Goal: Task Accomplishment & Management: Manage account settings

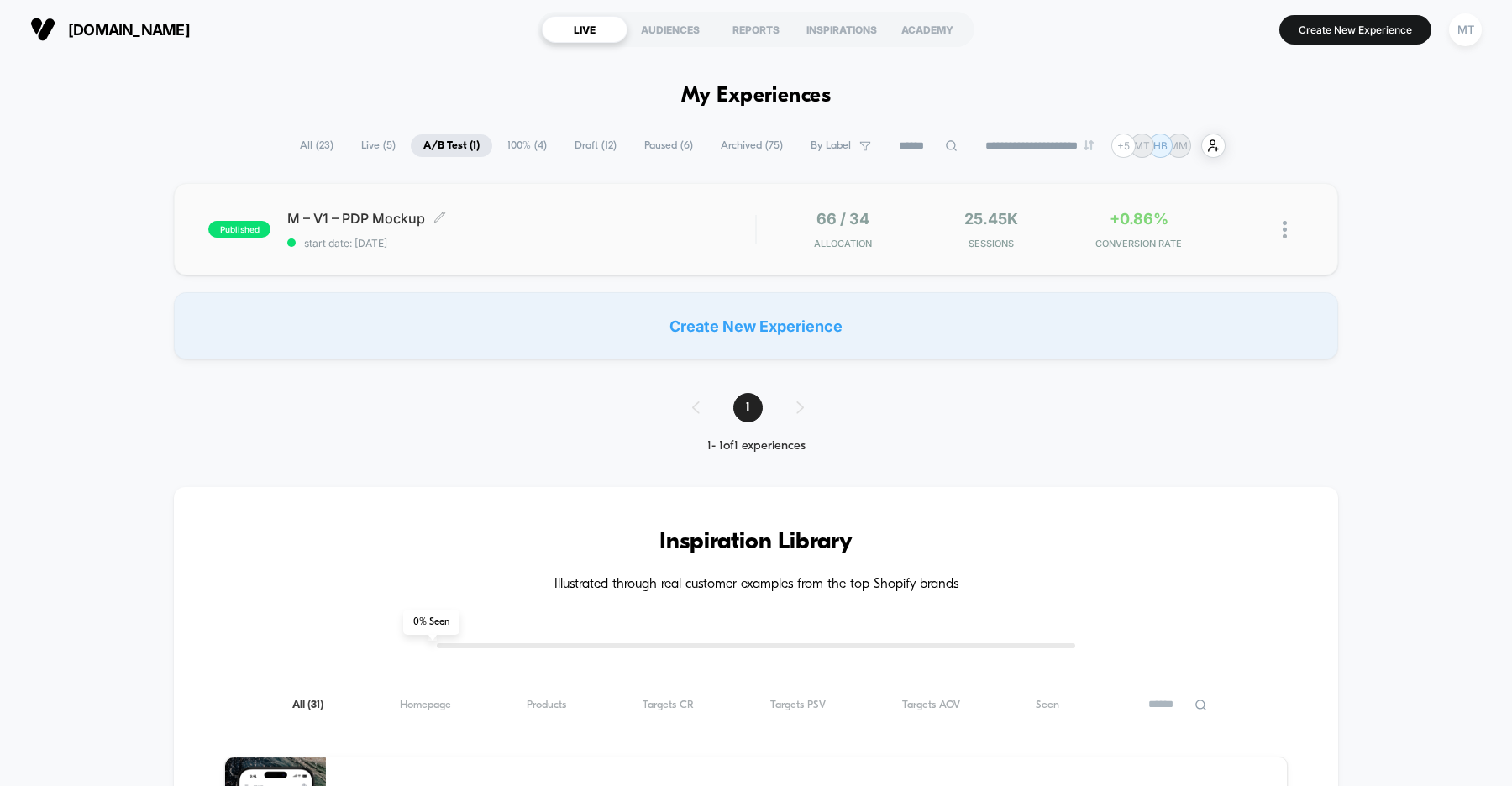
click at [491, 227] on div "M – V1 – PDP Mockup Click to edit experience details Click to edit experience d…" at bounding box center [521, 229] width 468 height 40
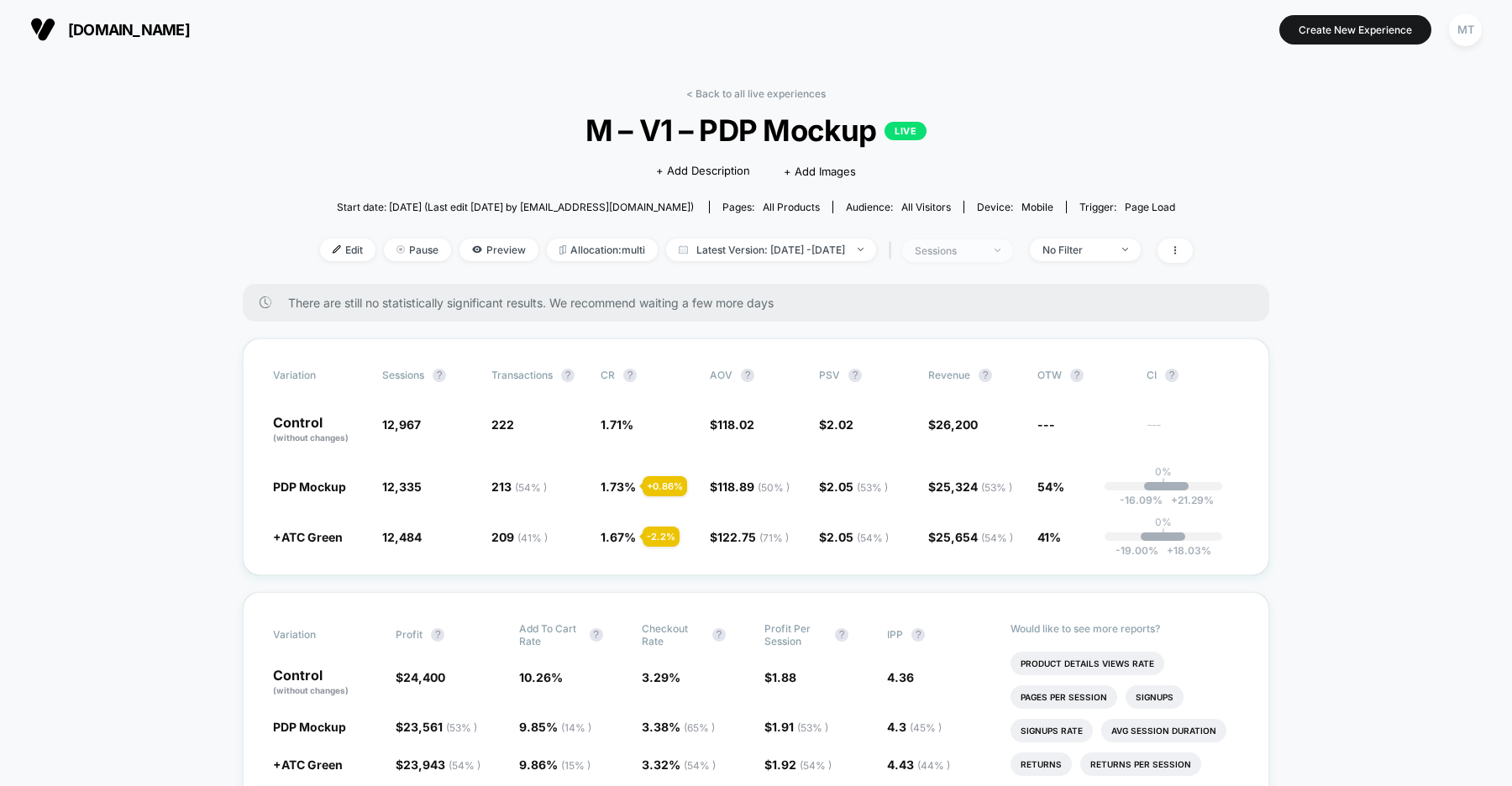
click at [982, 251] on div "sessions" at bounding box center [948, 250] width 67 height 12
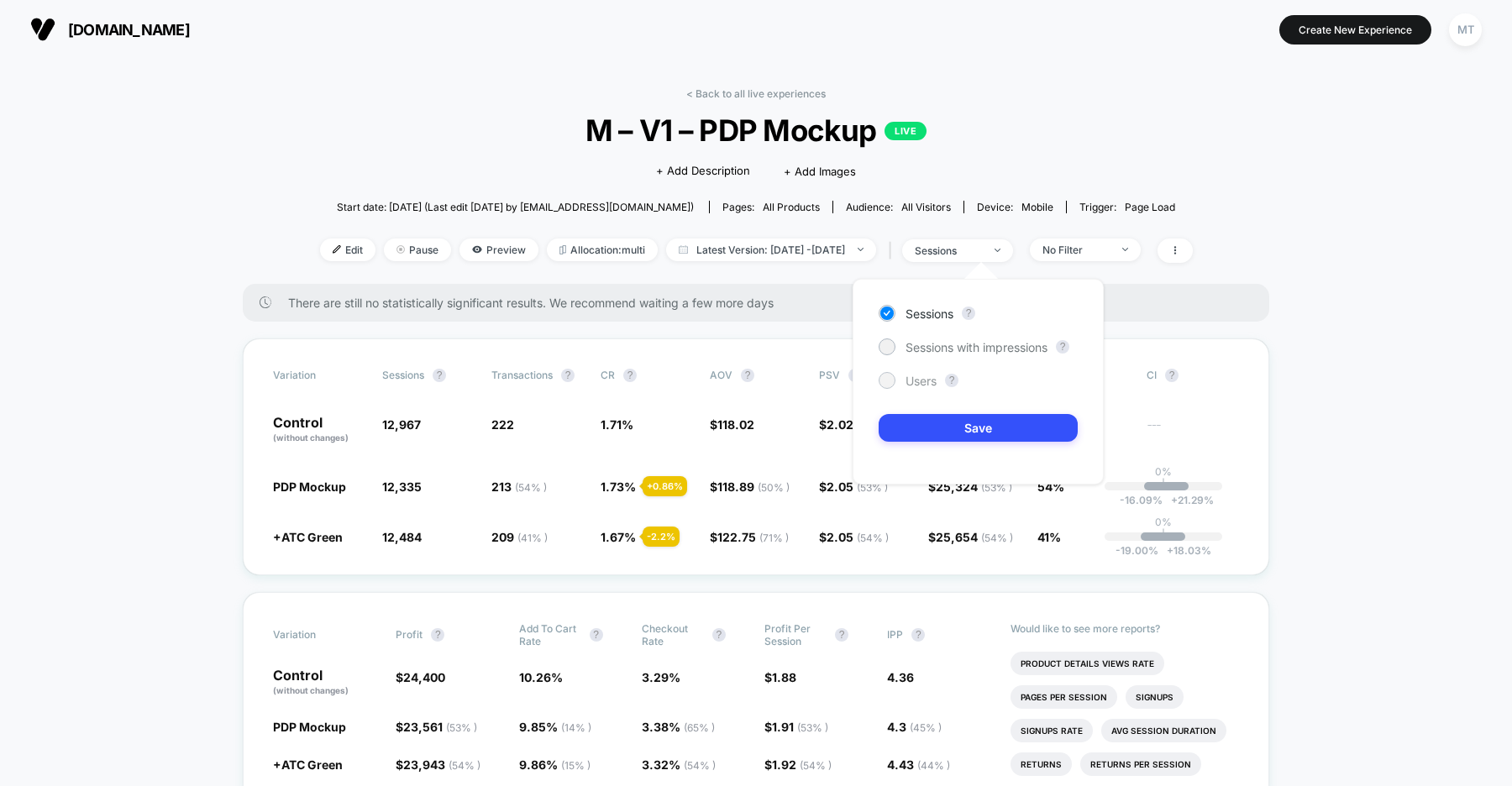
click at [889, 381] on div at bounding box center [886, 380] width 12 height 12
click at [945, 428] on button "Save" at bounding box center [978, 428] width 199 height 27
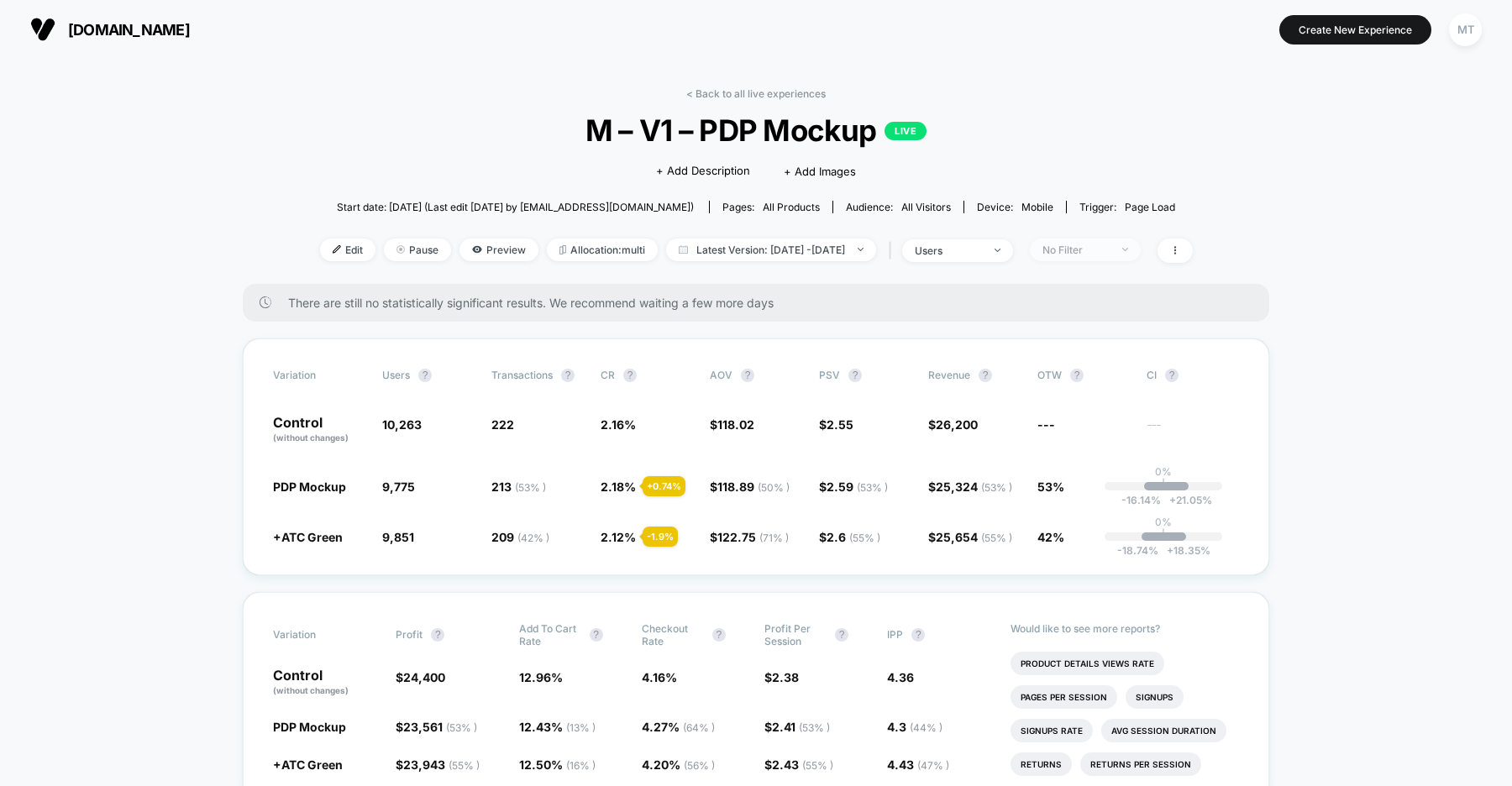
click at [1109, 248] on div "No Filter" at bounding box center [1076, 250] width 67 height 12
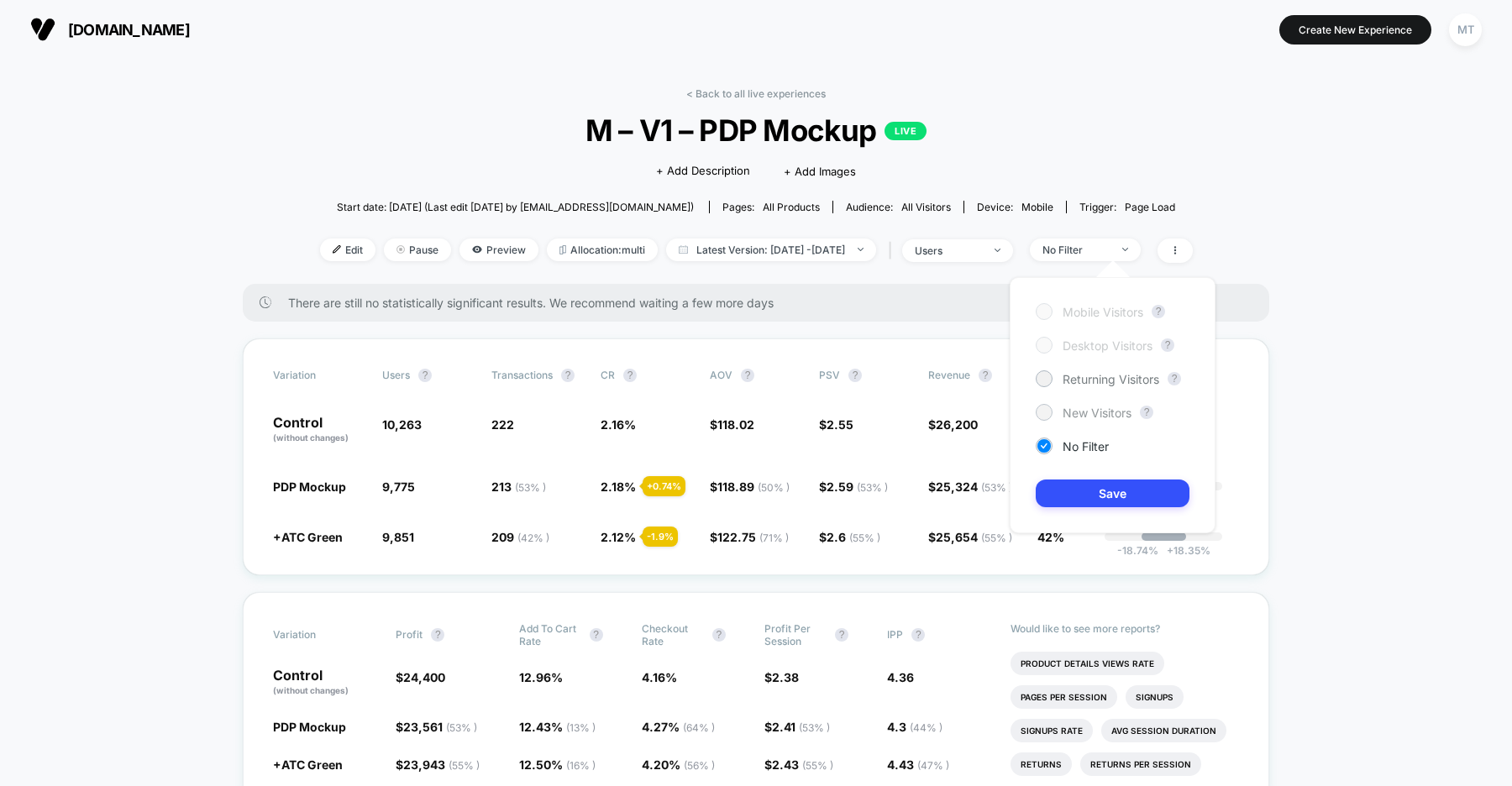
click at [1089, 414] on span "New Visitors" at bounding box center [1097, 412] width 69 height 14
click at [1101, 492] on button "Save" at bounding box center [1113, 493] width 154 height 27
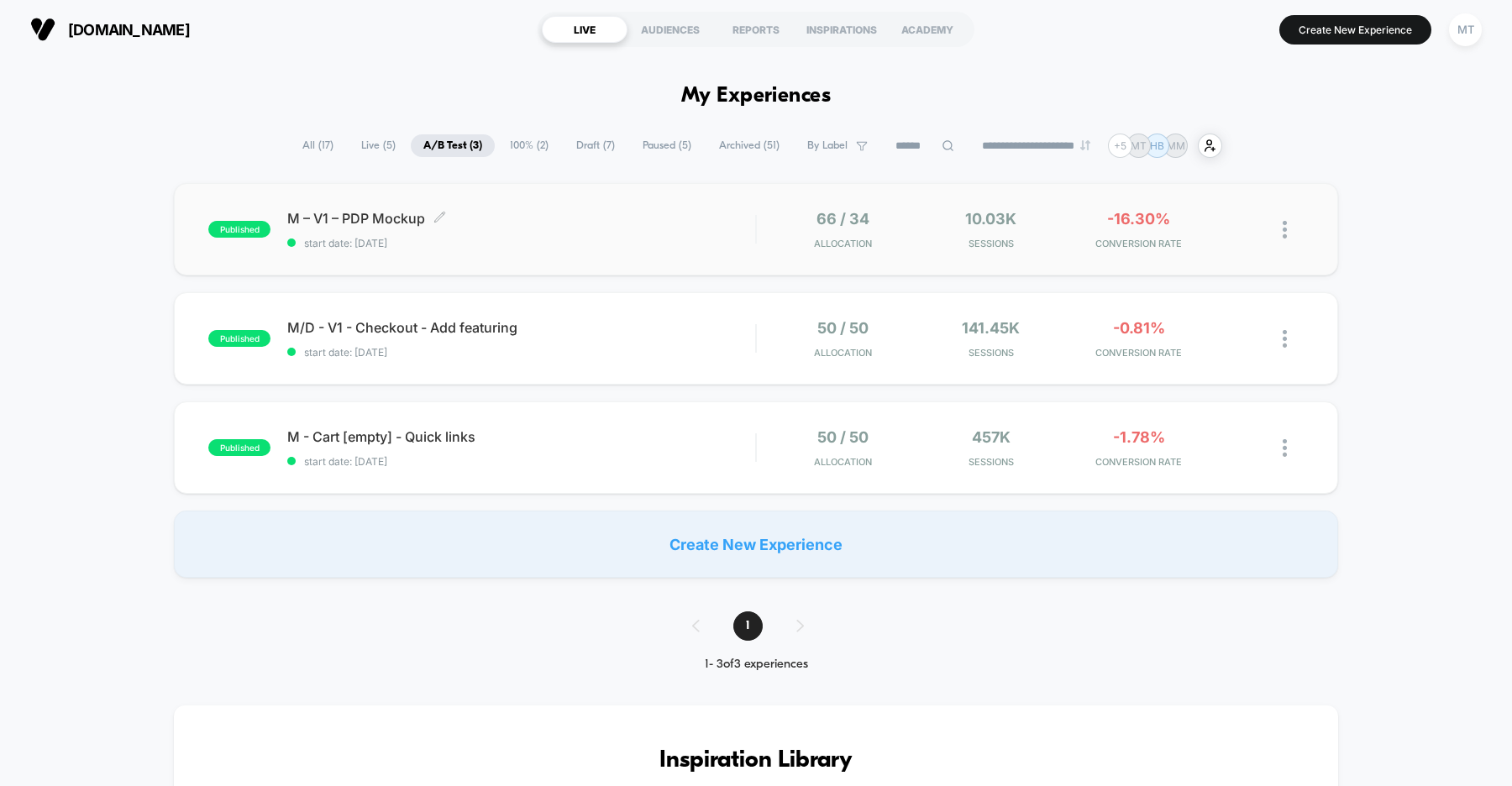
click at [538, 232] on div "M – V1 – PDP Mockup Click to edit experience details Click to edit experience d…" at bounding box center [521, 229] width 468 height 40
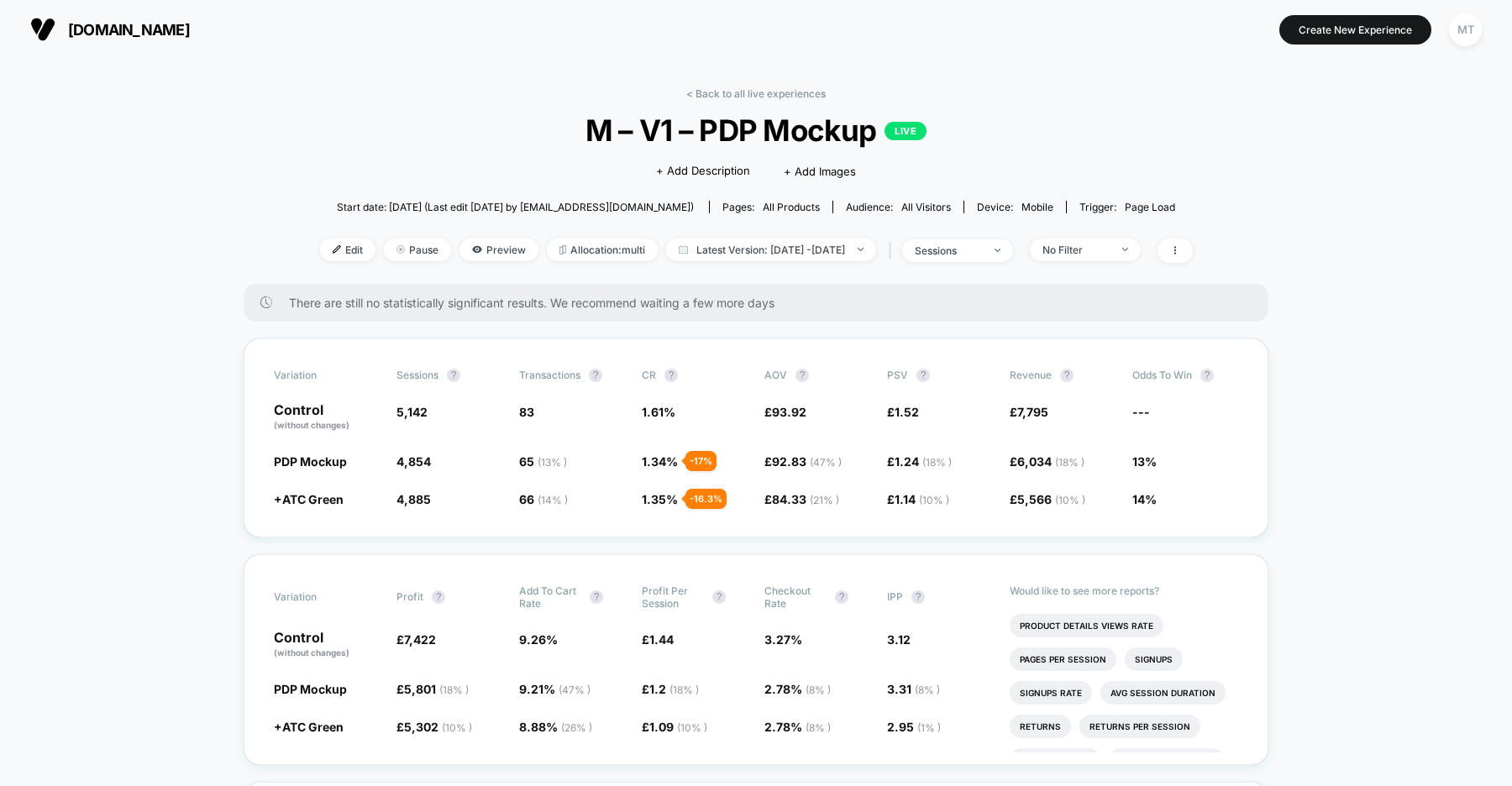
click at [154, 40] on button "[DOMAIN_NAME]" at bounding box center [110, 29] width 170 height 27
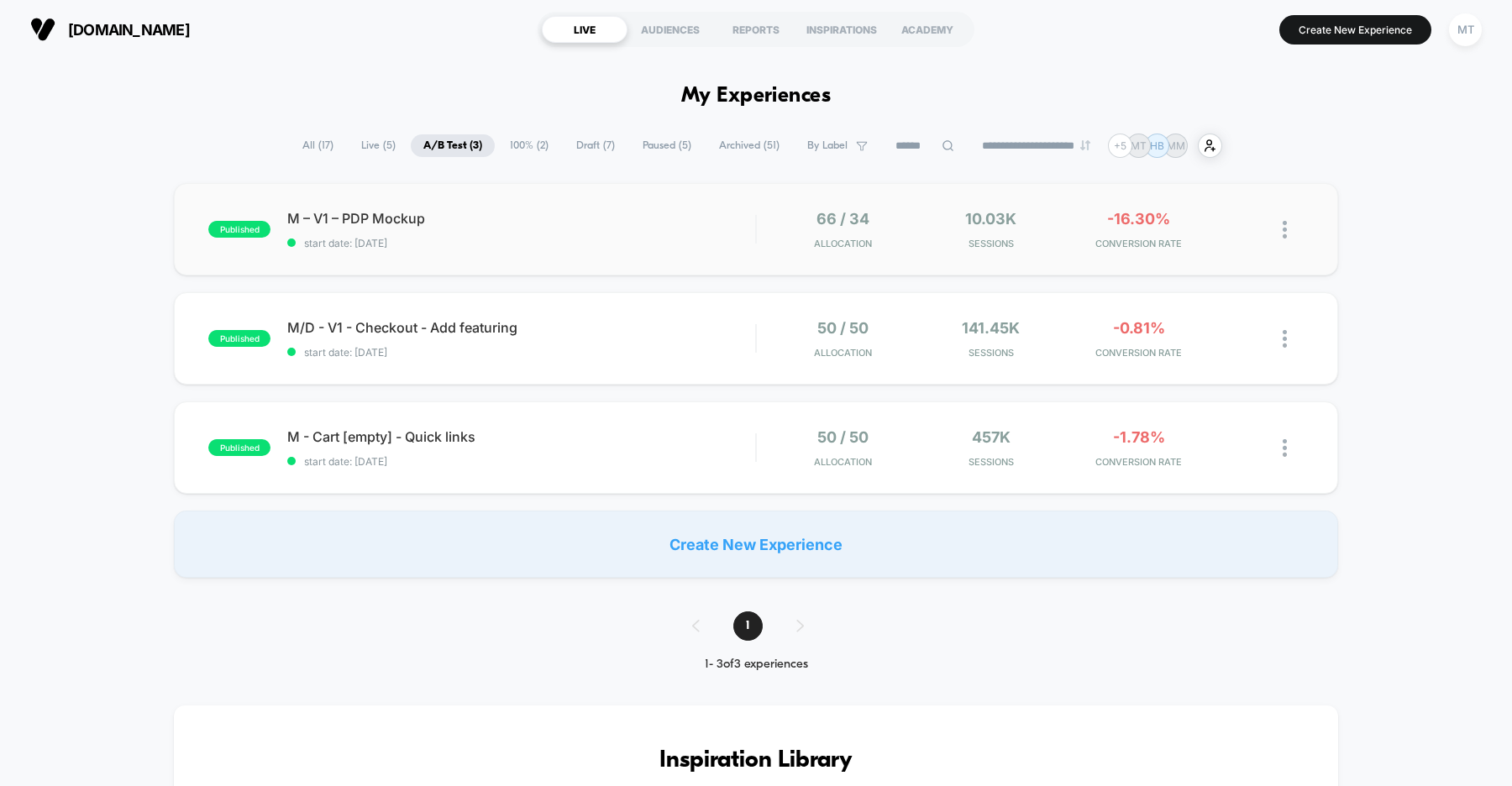
click at [632, 207] on div "published M – V1 – PDP Mockup start date: [DATE] 66 / 34 Allocation 10.03k Sess…" at bounding box center [755, 229] width 1164 height 92
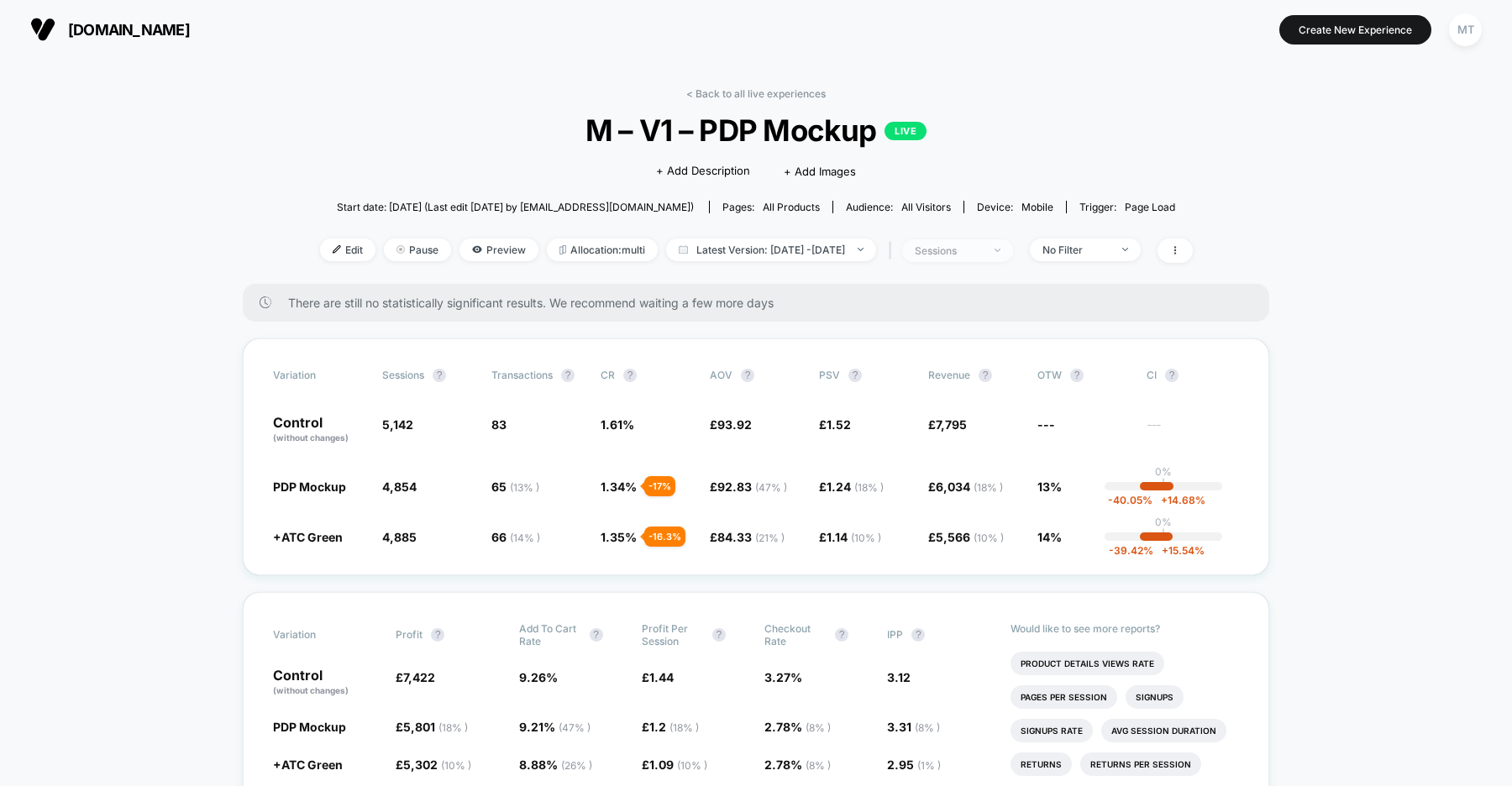
click at [1013, 249] on span "sessions" at bounding box center [957, 250] width 111 height 23
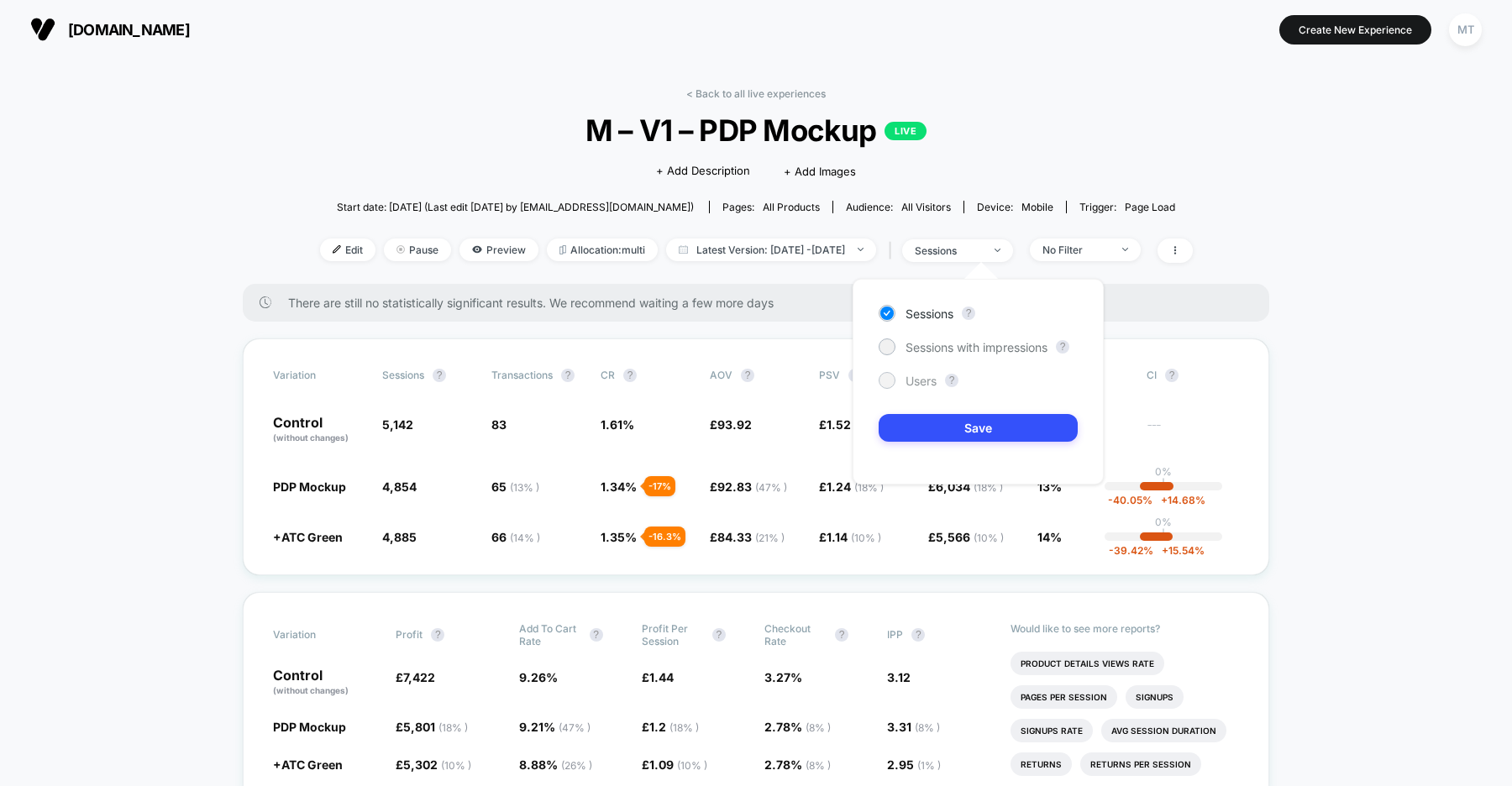
click at [913, 380] on span "Users" at bounding box center [921, 381] width 31 height 14
click at [930, 430] on button "Save" at bounding box center [978, 428] width 199 height 27
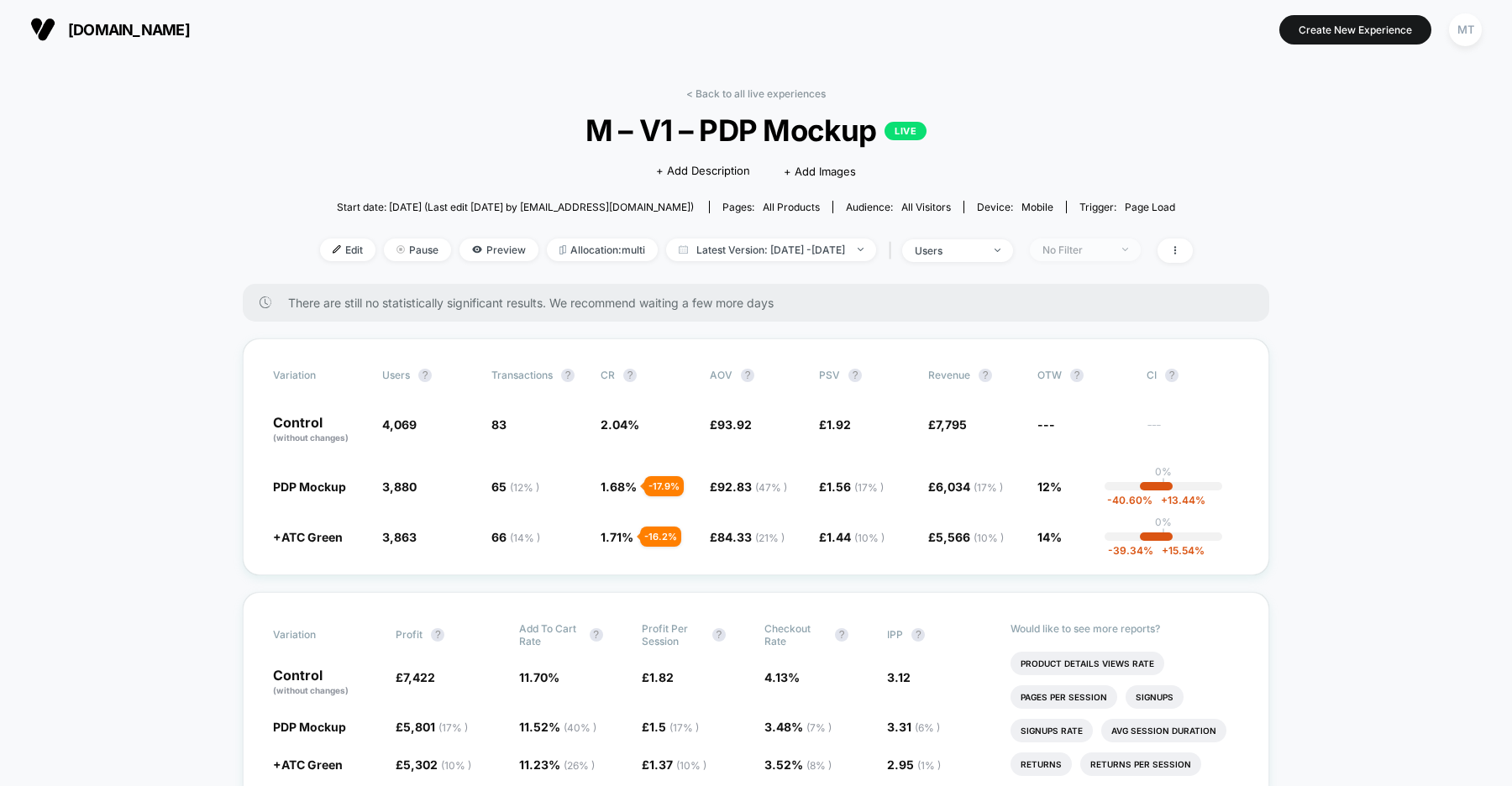
click at [1122, 250] on div at bounding box center [1115, 250] width 12 height 1
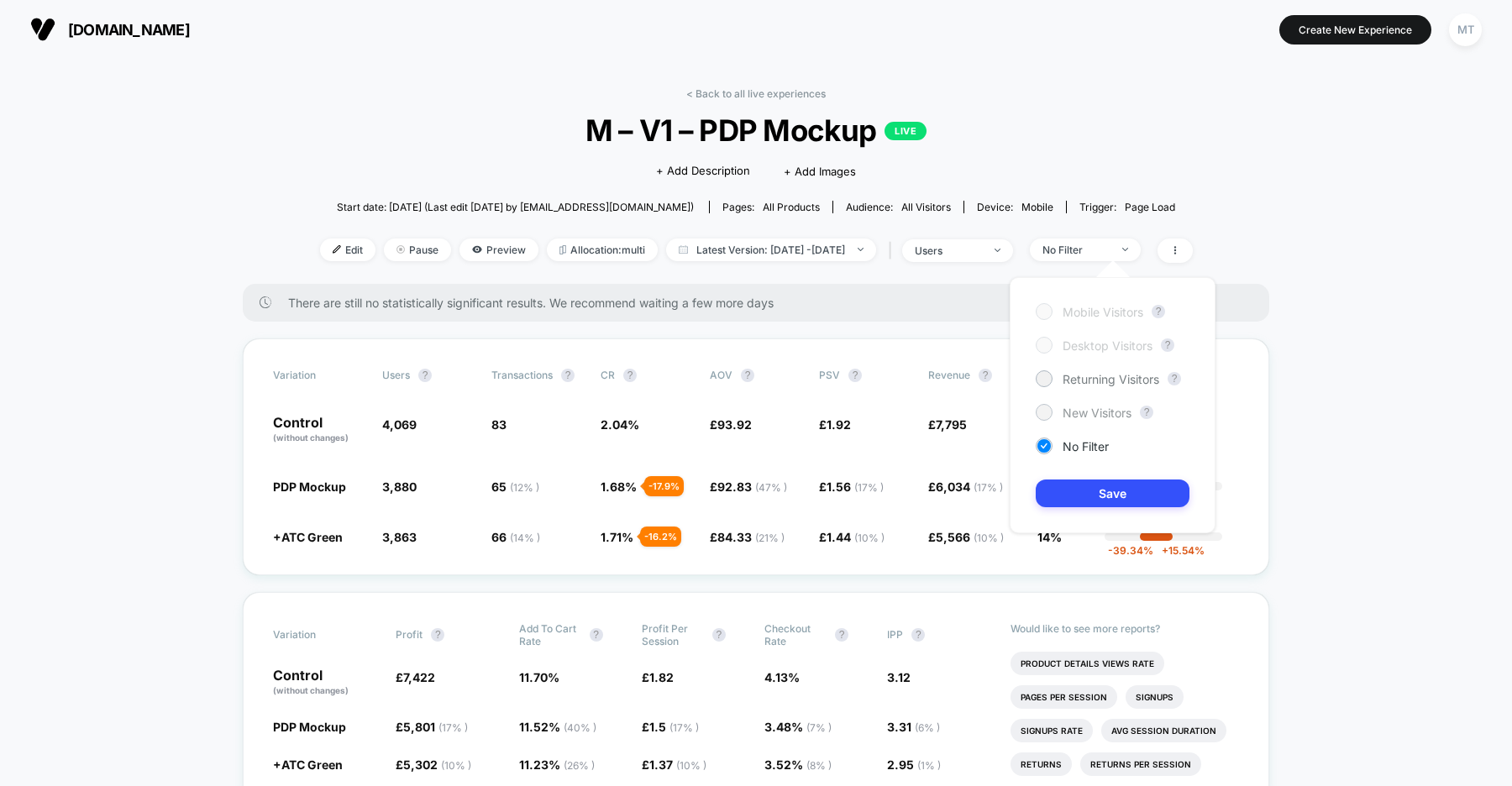
click at [1097, 412] on span "New Visitors" at bounding box center [1097, 412] width 69 height 14
click at [1098, 493] on button "Save" at bounding box center [1113, 493] width 154 height 27
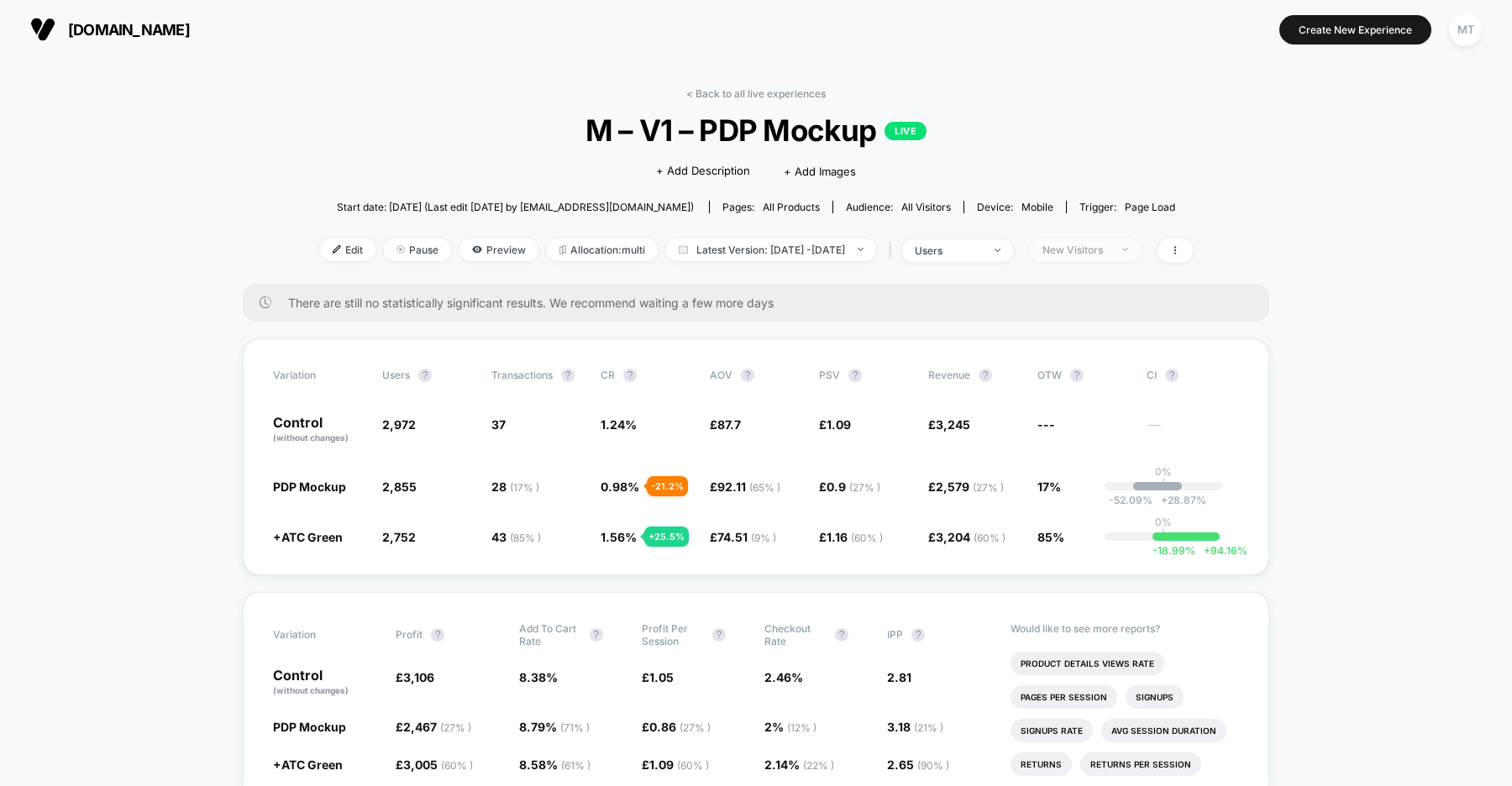
click at [1109, 254] on div "New Visitors" at bounding box center [1076, 250] width 67 height 12
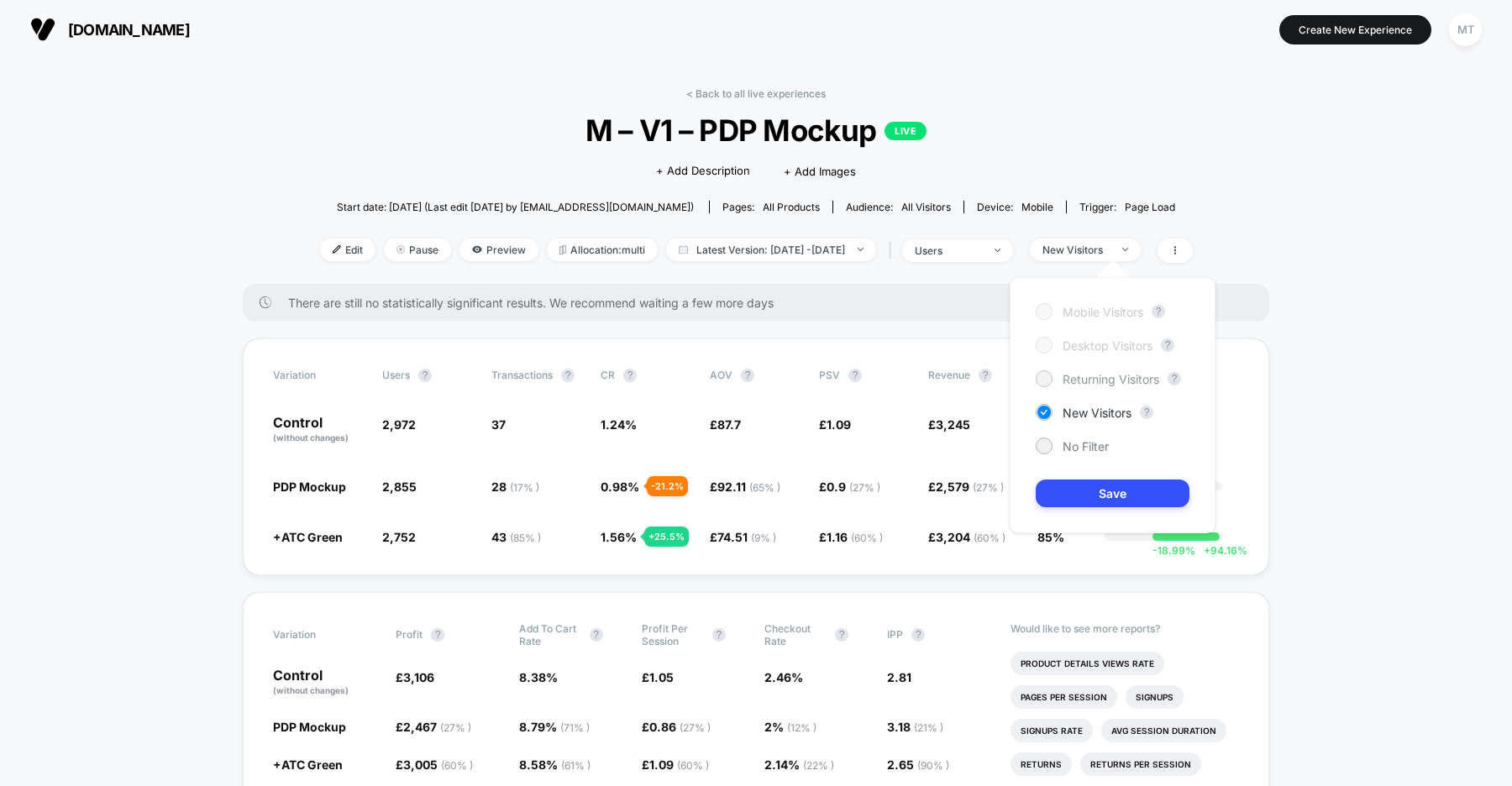
click at [1089, 382] on span "Returning Visitors" at bounding box center [1110, 379] width 96 height 14
click at [1105, 492] on button "Save" at bounding box center [1113, 493] width 154 height 27
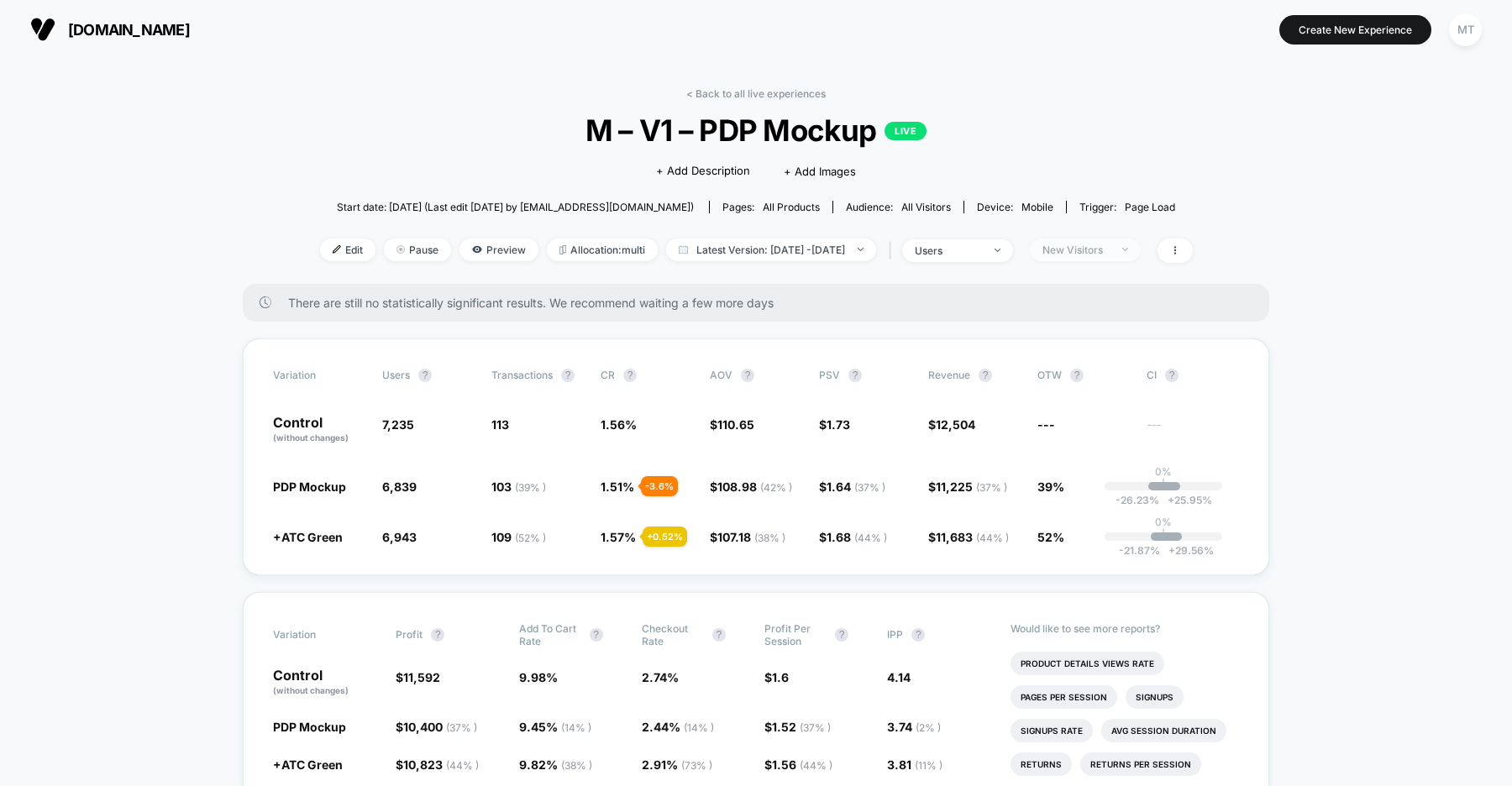
click at [1122, 242] on span "New Visitors" at bounding box center [1084, 250] width 111 height 23
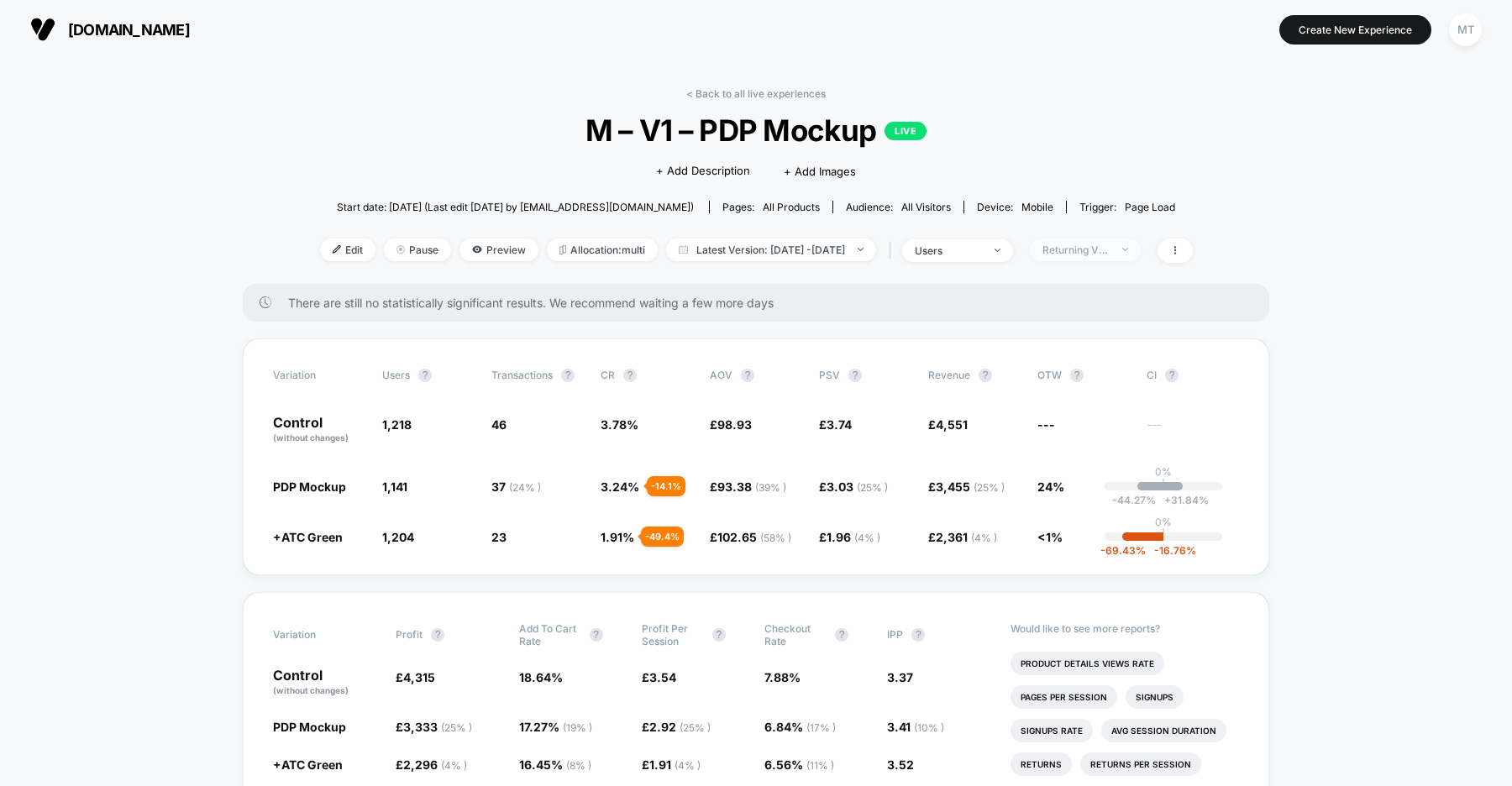
click at [1107, 252] on div "Returning Visitors" at bounding box center [1076, 250] width 67 height 12
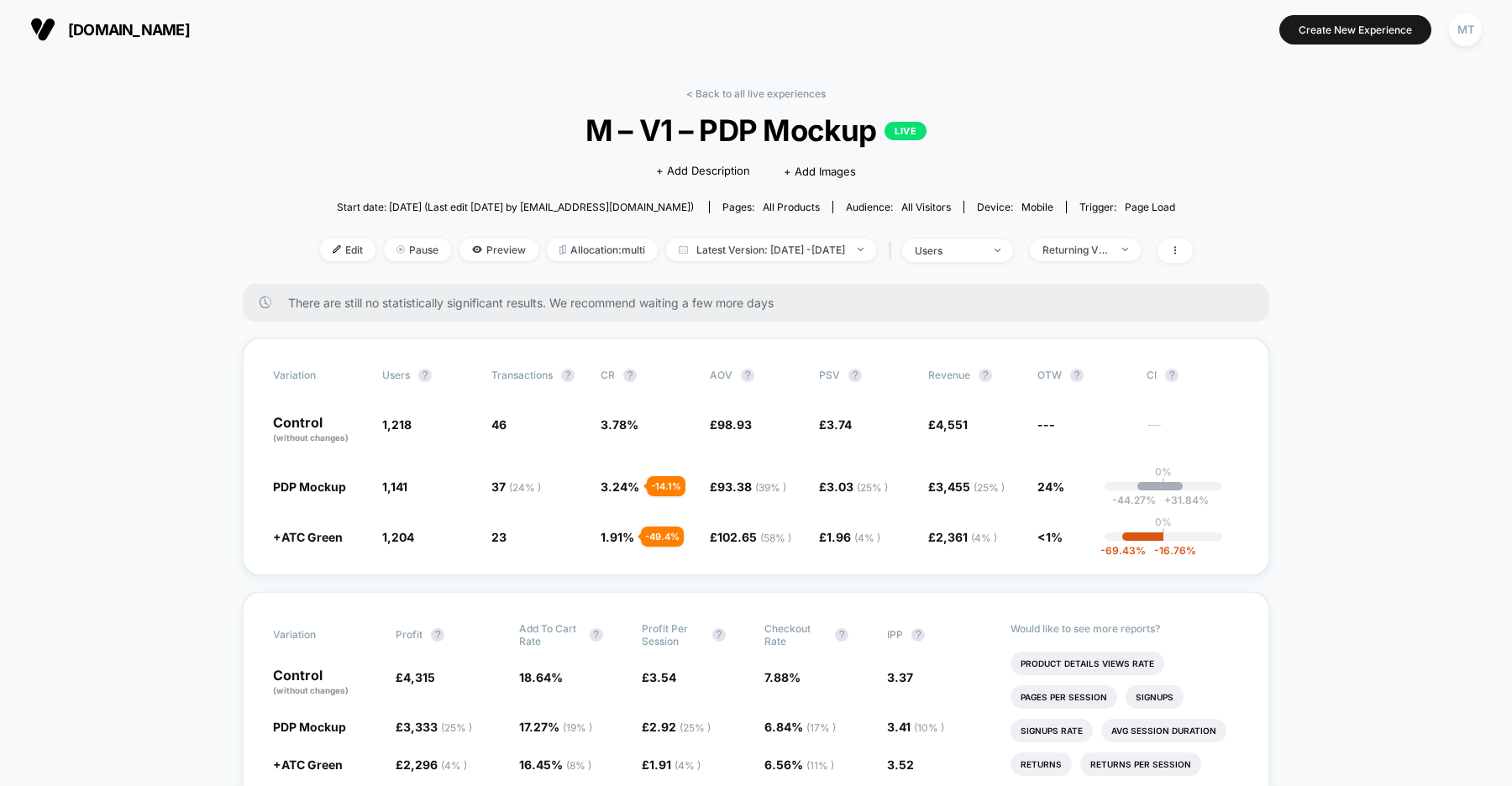
click at [1109, 244] on div "Returning Visitors" at bounding box center [1076, 250] width 67 height 12
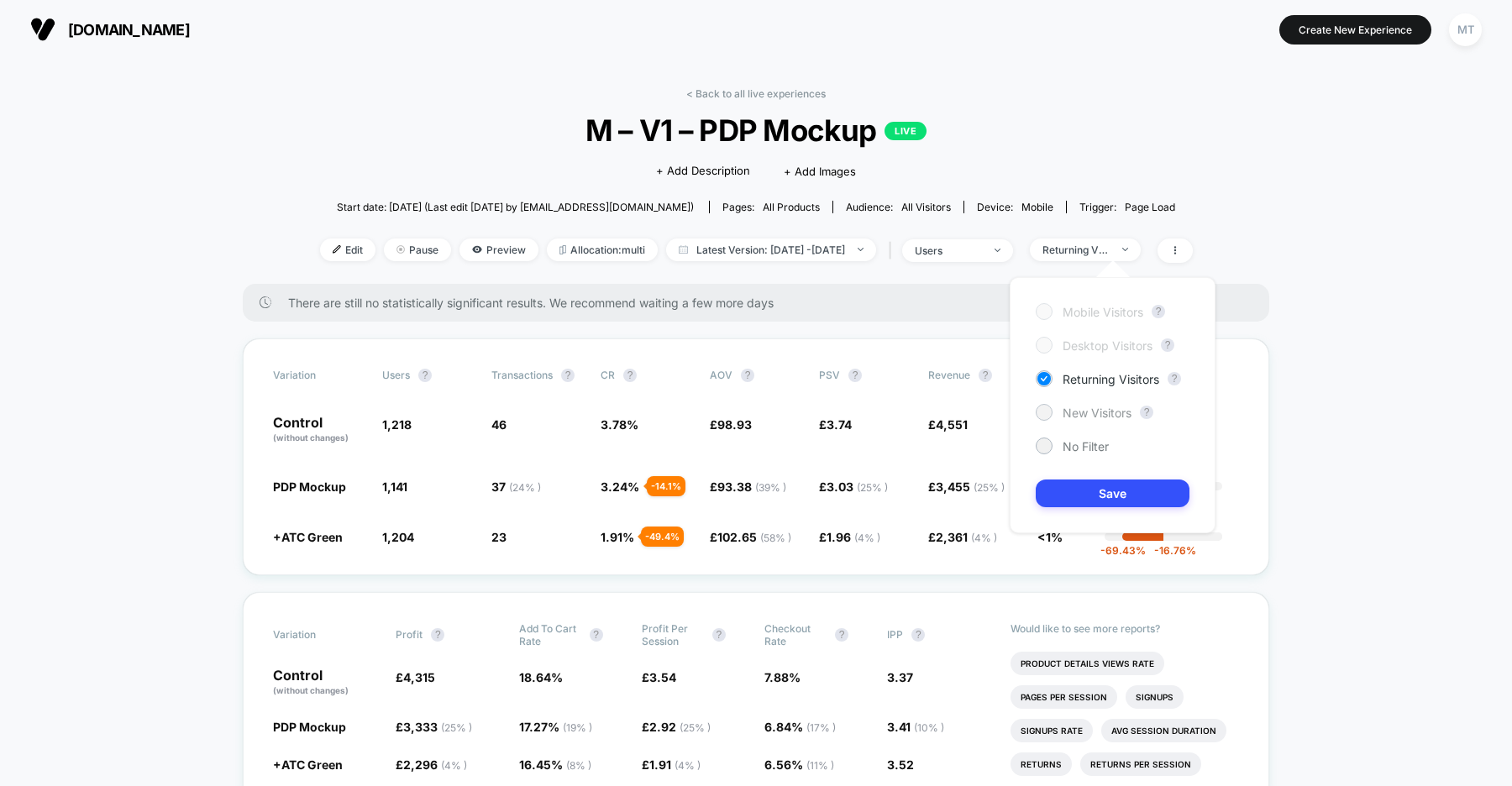
click at [1097, 410] on span "New Visitors" at bounding box center [1097, 412] width 69 height 14
click at [1098, 497] on button "Save" at bounding box center [1113, 493] width 154 height 27
